Goal: Information Seeking & Learning: Learn about a topic

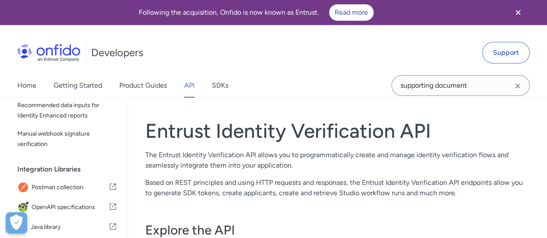
scroll to position [173, 0]
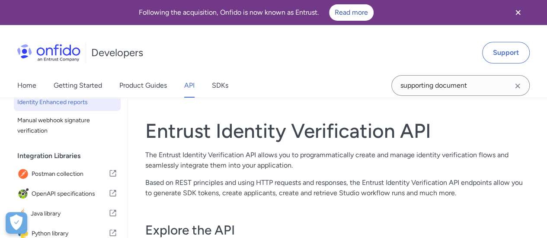
click at [92, 105] on span "Recommended data inputs for Identity Enhanced reports" at bounding box center [67, 97] width 100 height 21
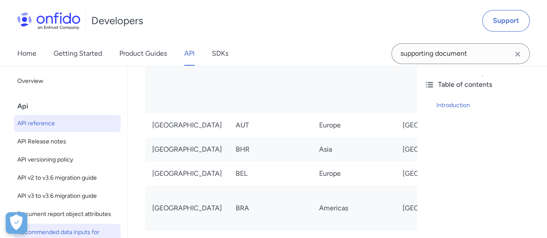
click at [50, 128] on span "API reference" at bounding box center [67, 123] width 100 height 10
select select "http"
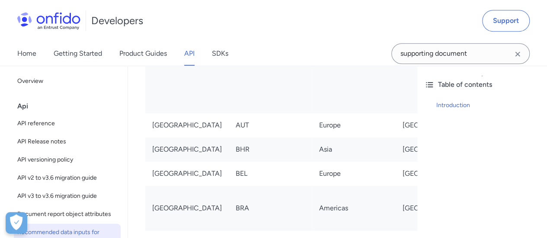
select select "http"
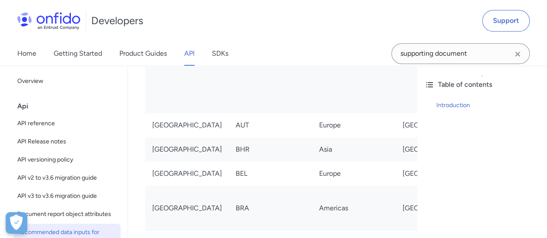
select select "http"
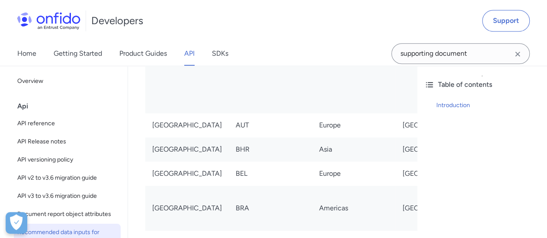
select select "http"
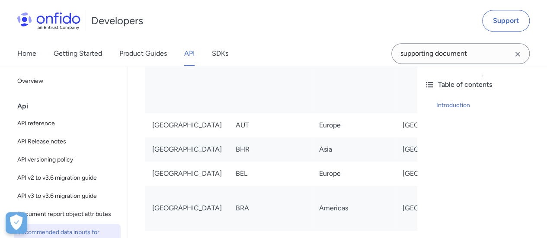
select select "http"
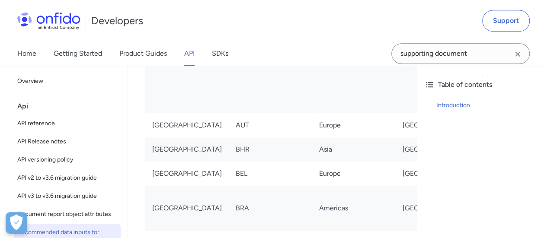
select select "http"
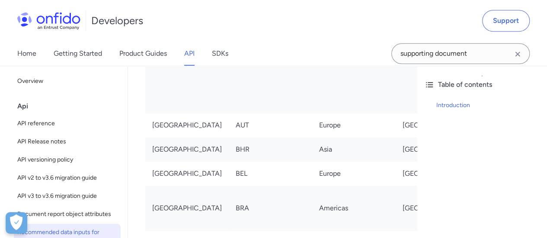
select select "http"
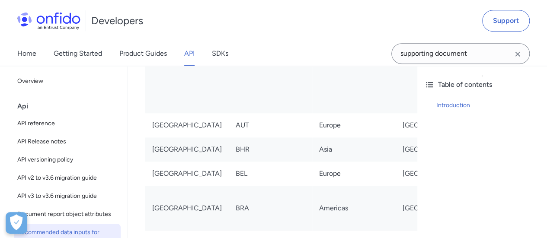
select select "http"
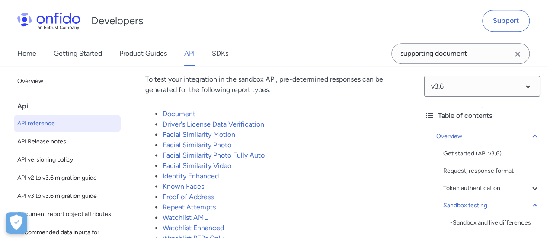
scroll to position [2119, 0]
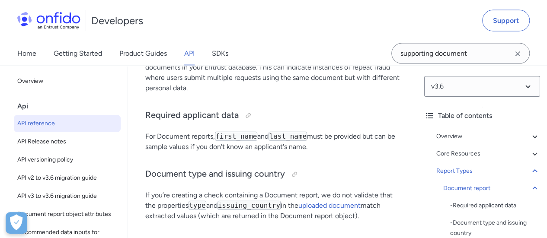
scroll to position [41934, 0]
